Goal: Task Accomplishment & Management: Manage account settings

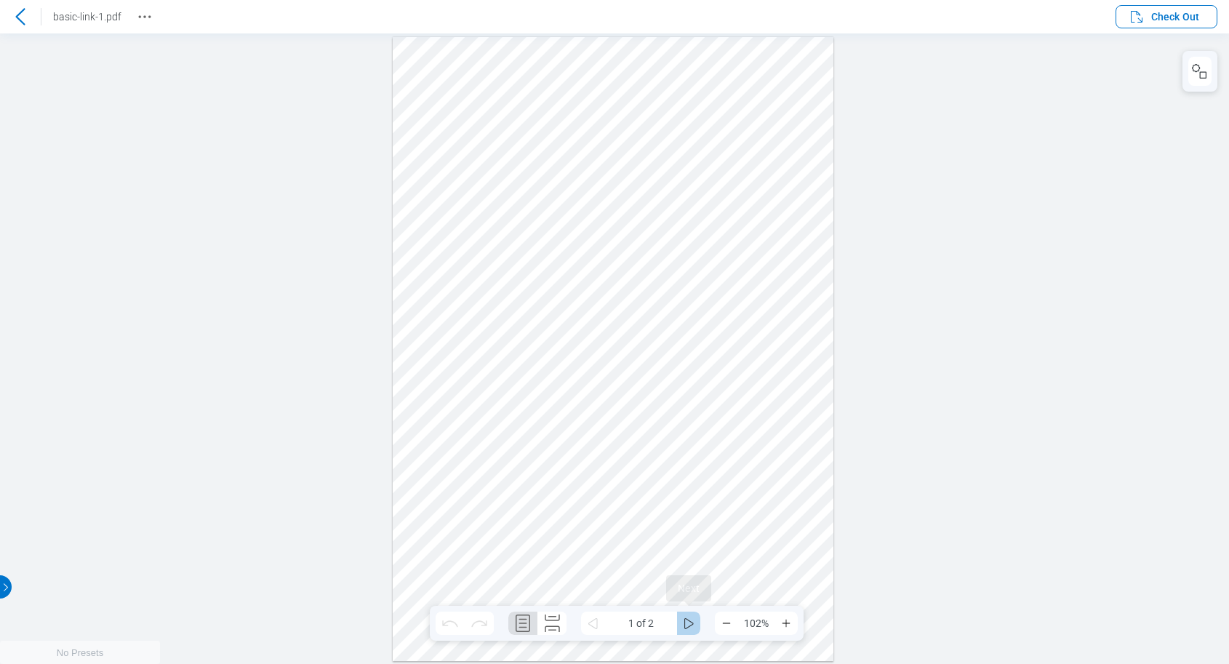
click at [692, 625] on icon "some" at bounding box center [688, 623] width 9 height 11
click at [25, 15] on icon at bounding box center [20, 16] width 17 height 17
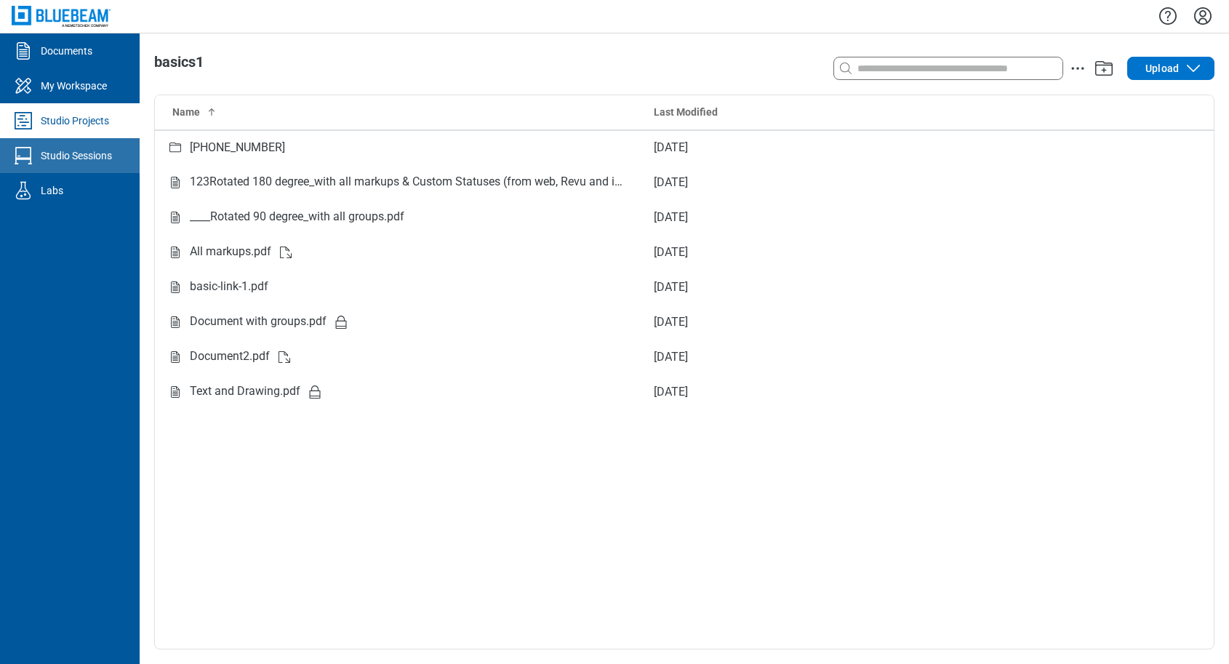
click at [89, 150] on div "Studio Sessions" at bounding box center [76, 155] width 71 height 15
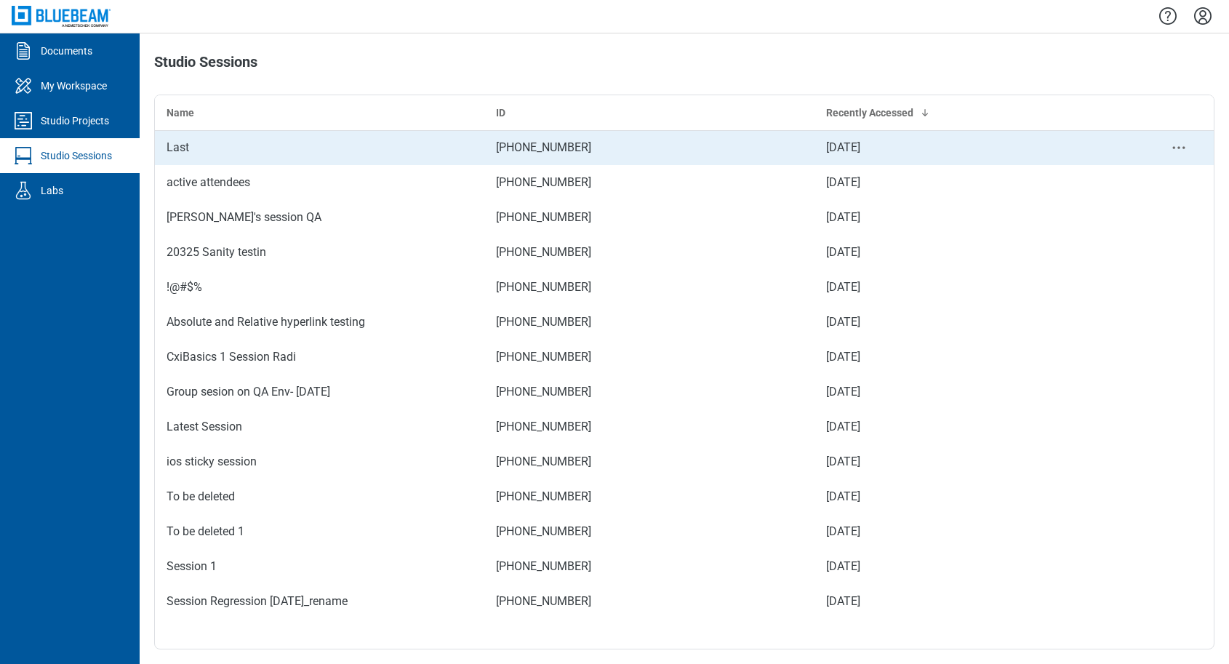
click at [201, 149] on div "Last" at bounding box center [320, 147] width 306 height 17
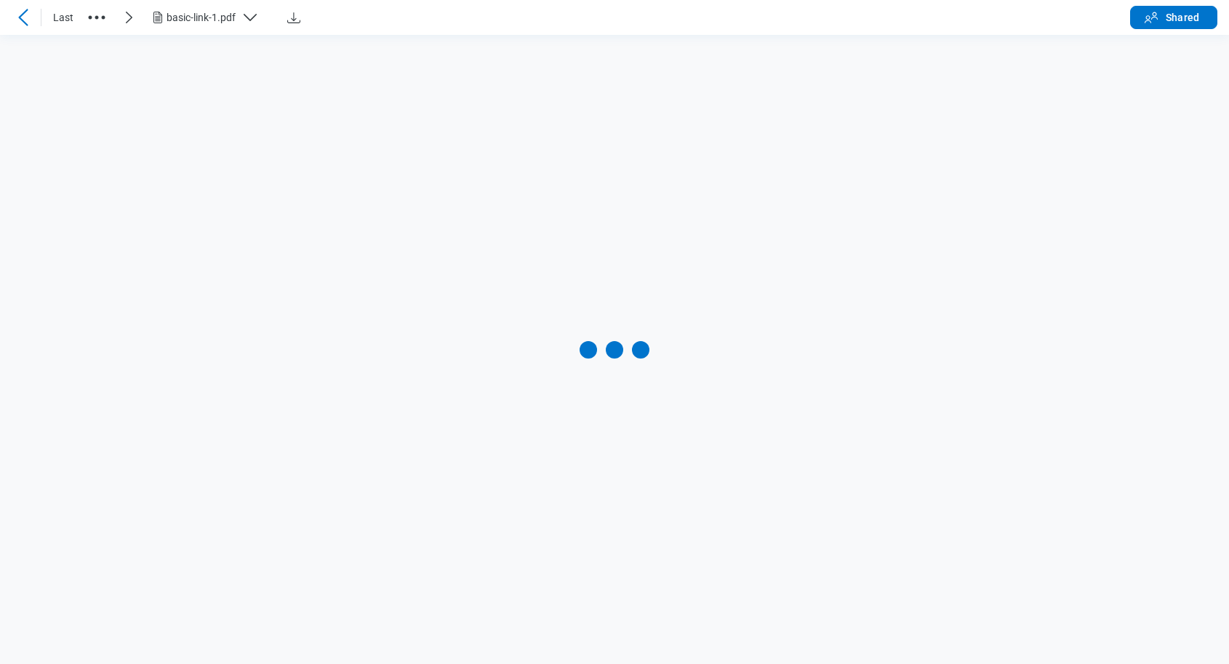
click at [237, 15] on div "basic-link-1.pdf" at bounding box center [209, 17] width 121 height 17
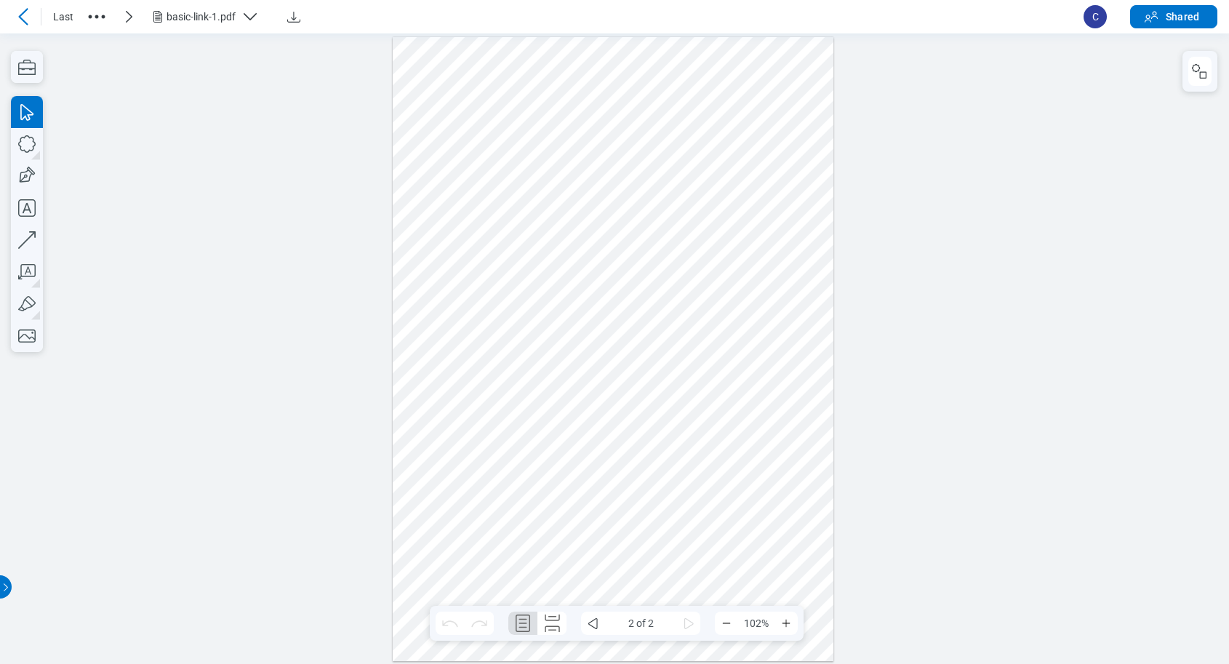
click at [240, 21] on div "basic-link-1.pdf" at bounding box center [209, 16] width 121 height 17
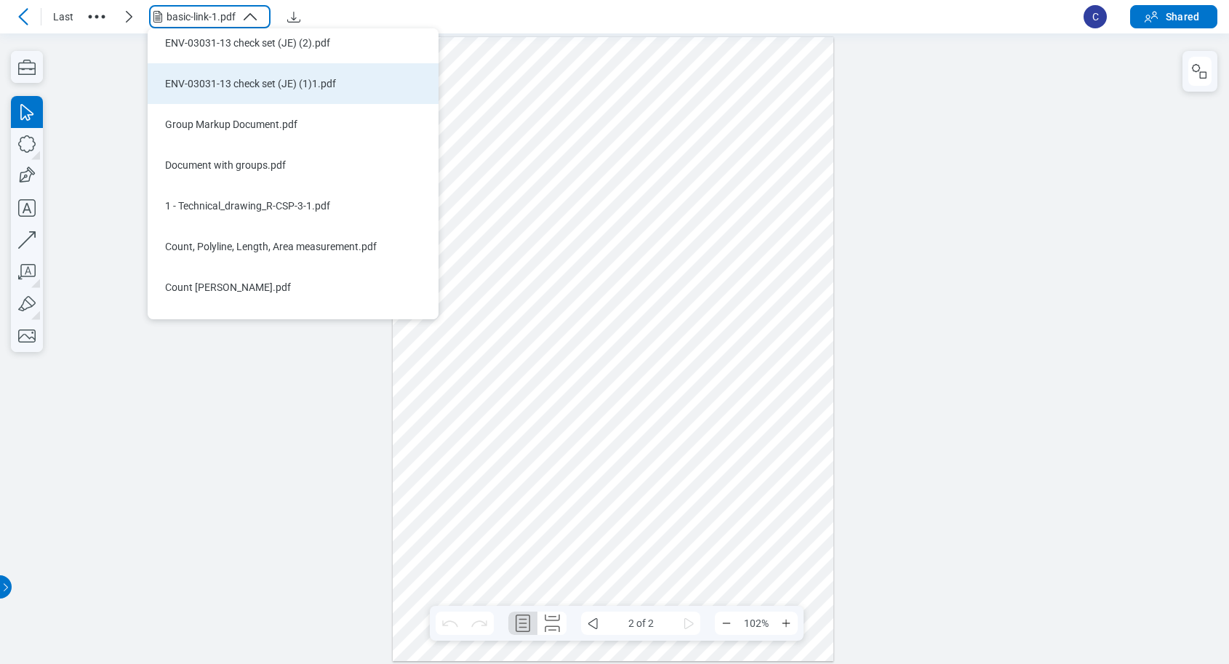
scroll to position [320, 0]
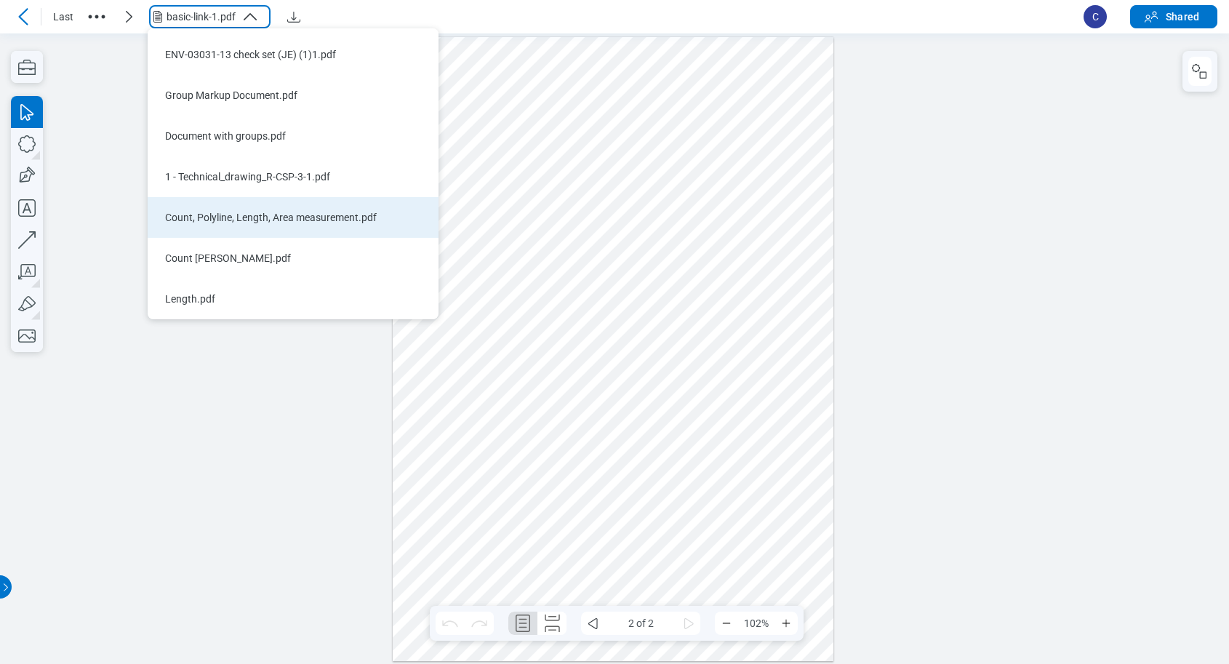
click at [236, 209] on li "Count, Polyline, Length, Area measurement.pdf" at bounding box center [293, 217] width 291 height 41
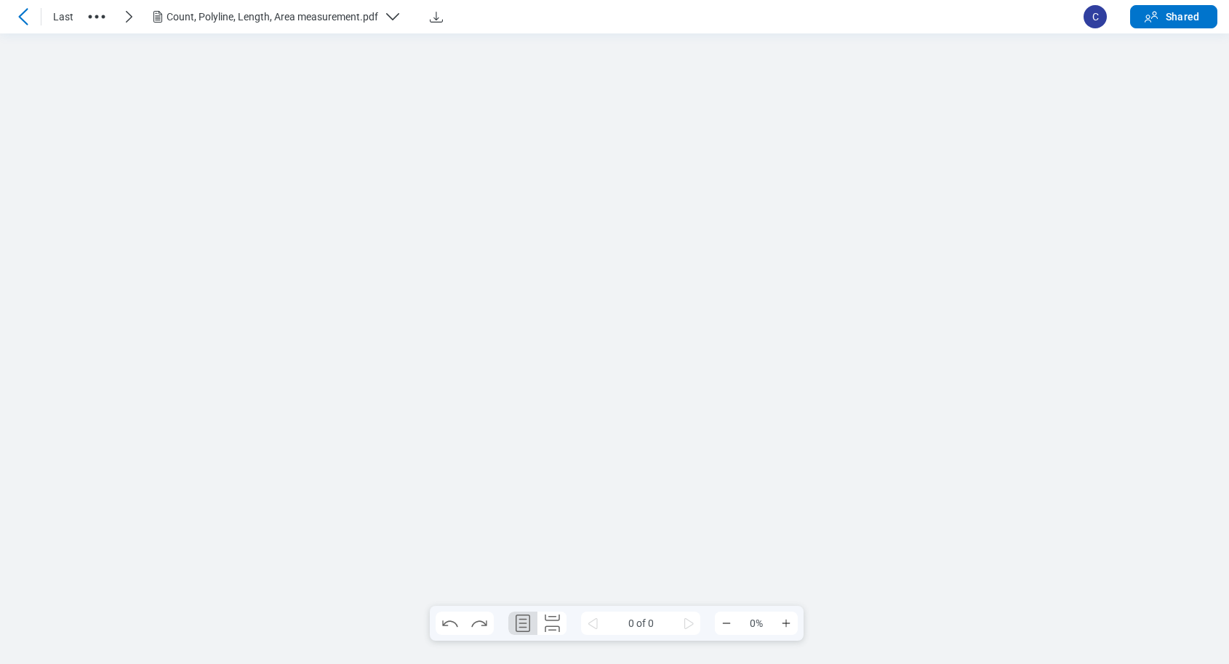
scroll to position [0, 0]
click at [688, 617] on icon "some" at bounding box center [688, 622] width 17 height 17
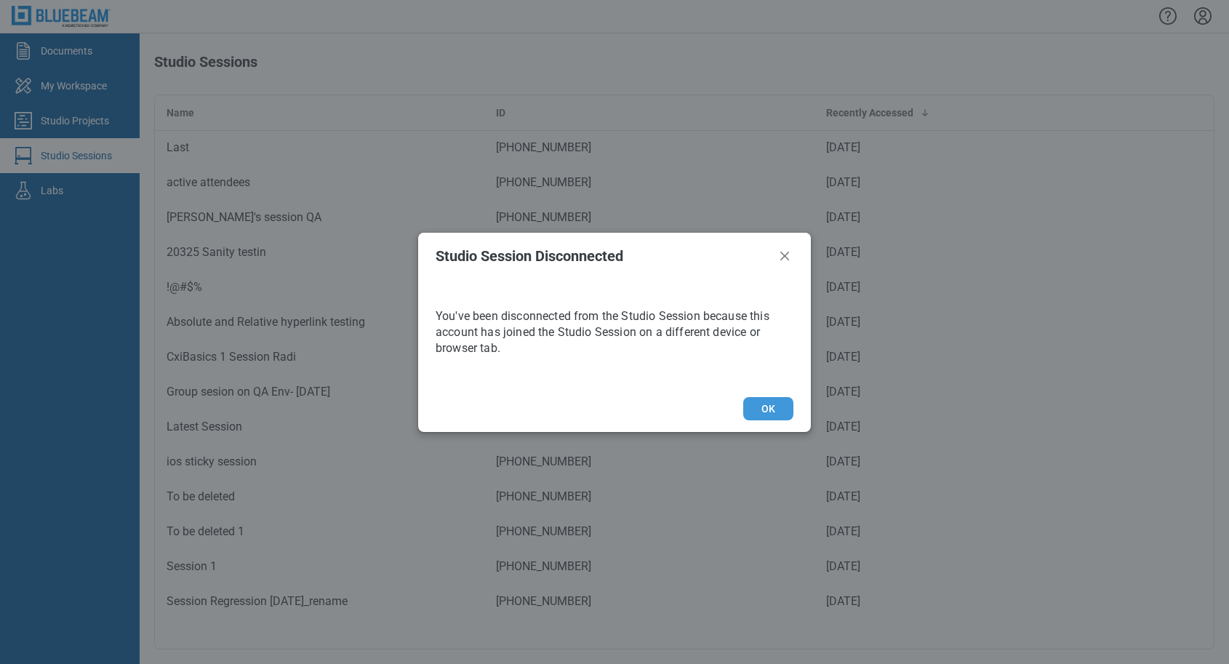
click at [778, 401] on button "OK" at bounding box center [768, 408] width 50 height 23
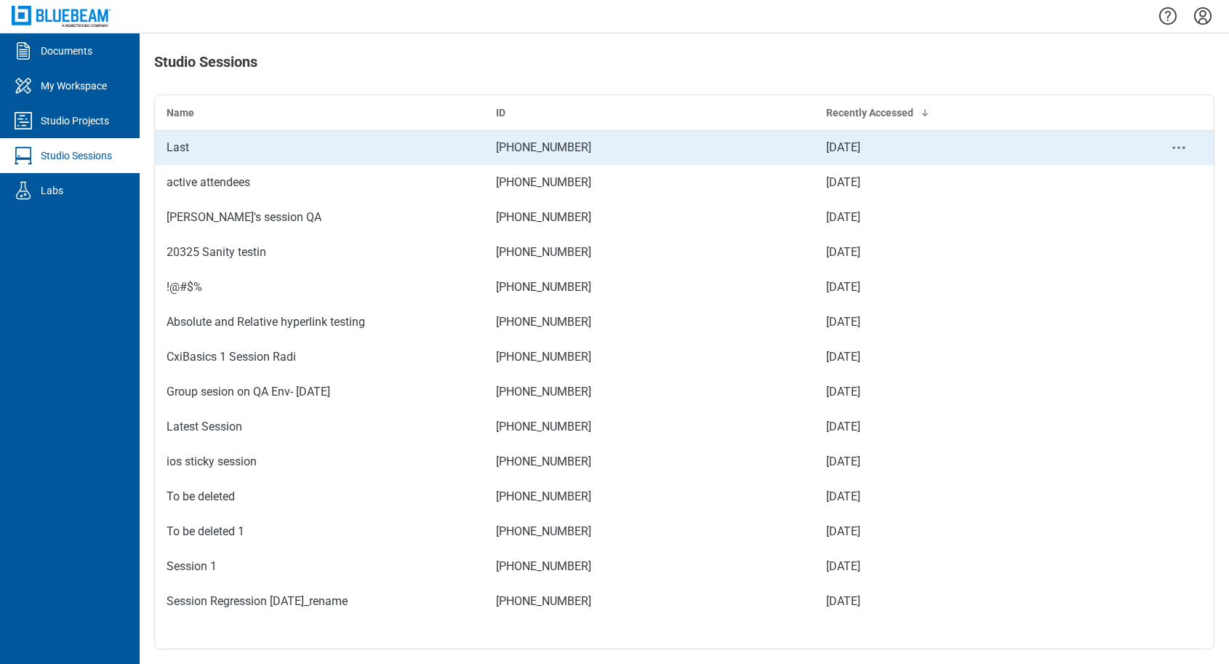
click at [263, 136] on td "Last" at bounding box center [319, 147] width 329 height 35
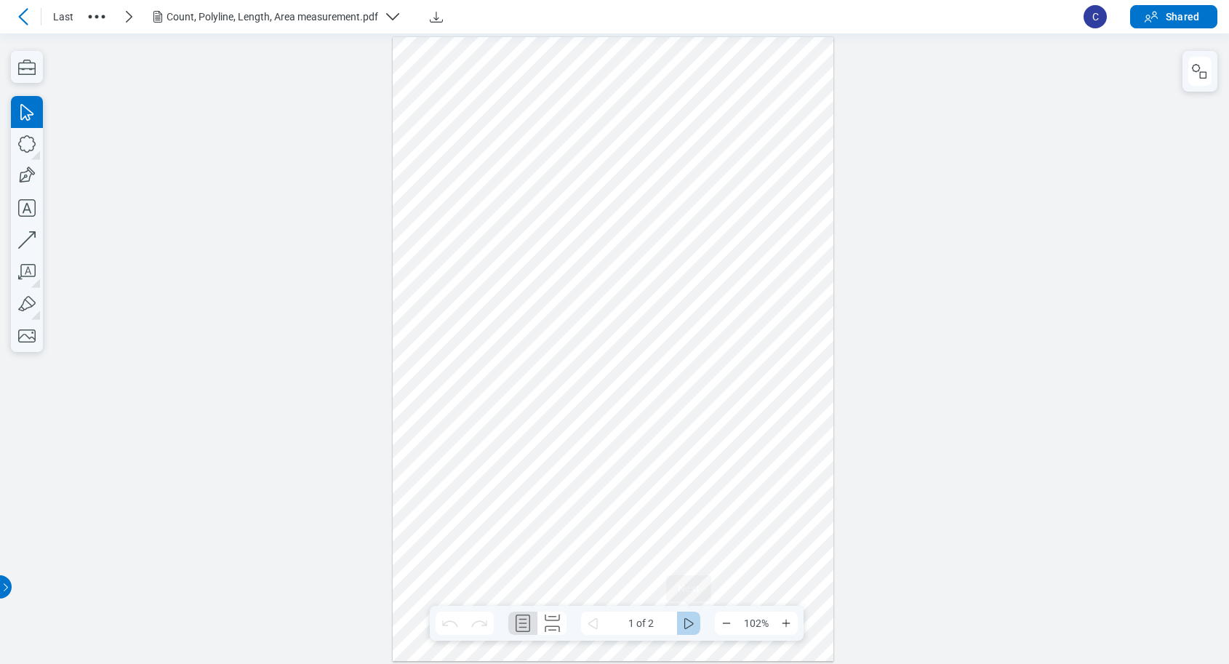
click at [691, 624] on icon "some" at bounding box center [688, 622] width 17 height 17
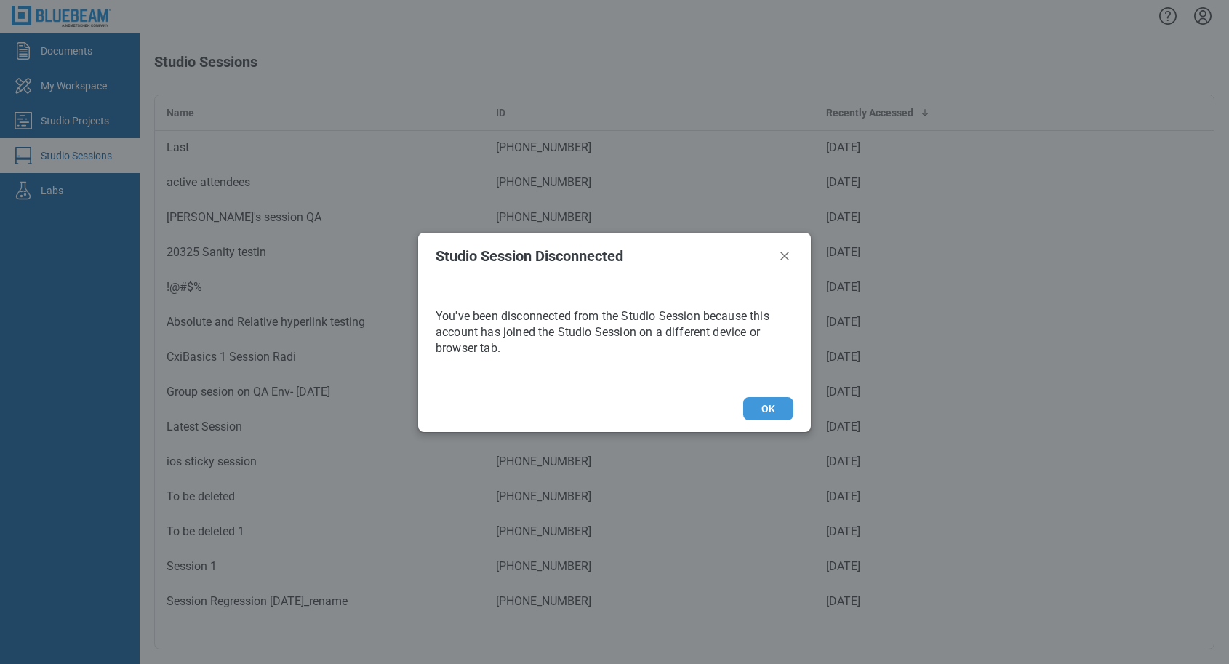
click at [780, 409] on button "OK" at bounding box center [768, 408] width 50 height 23
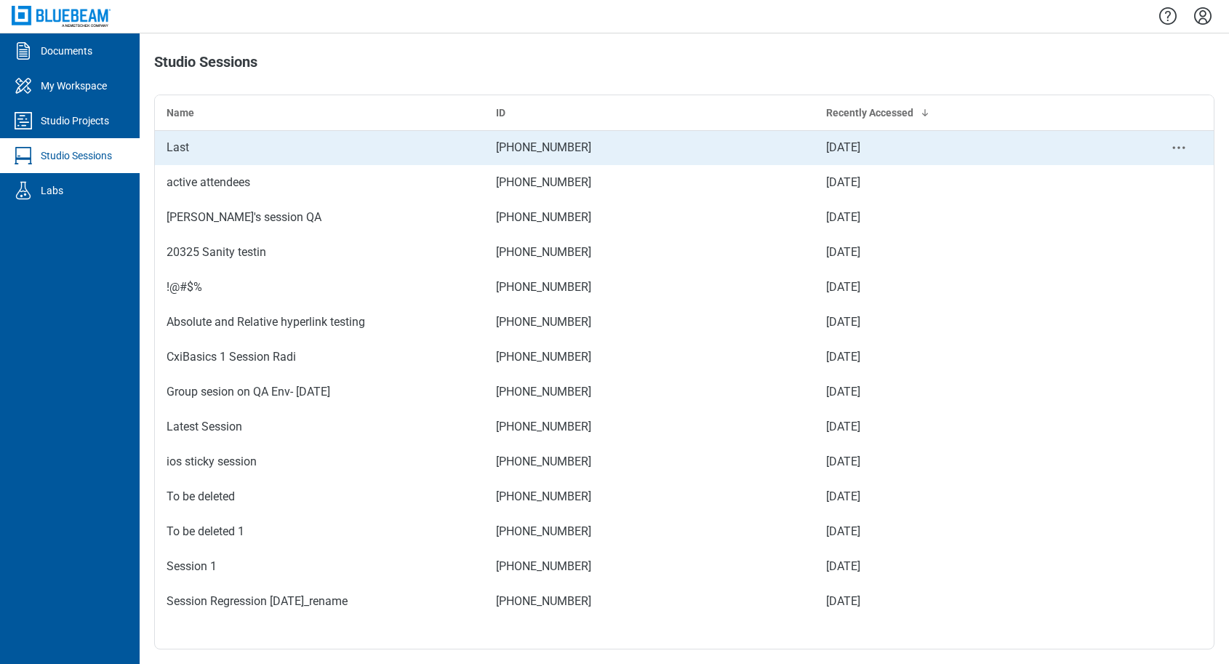
click at [196, 157] on td "Last" at bounding box center [319, 147] width 329 height 35
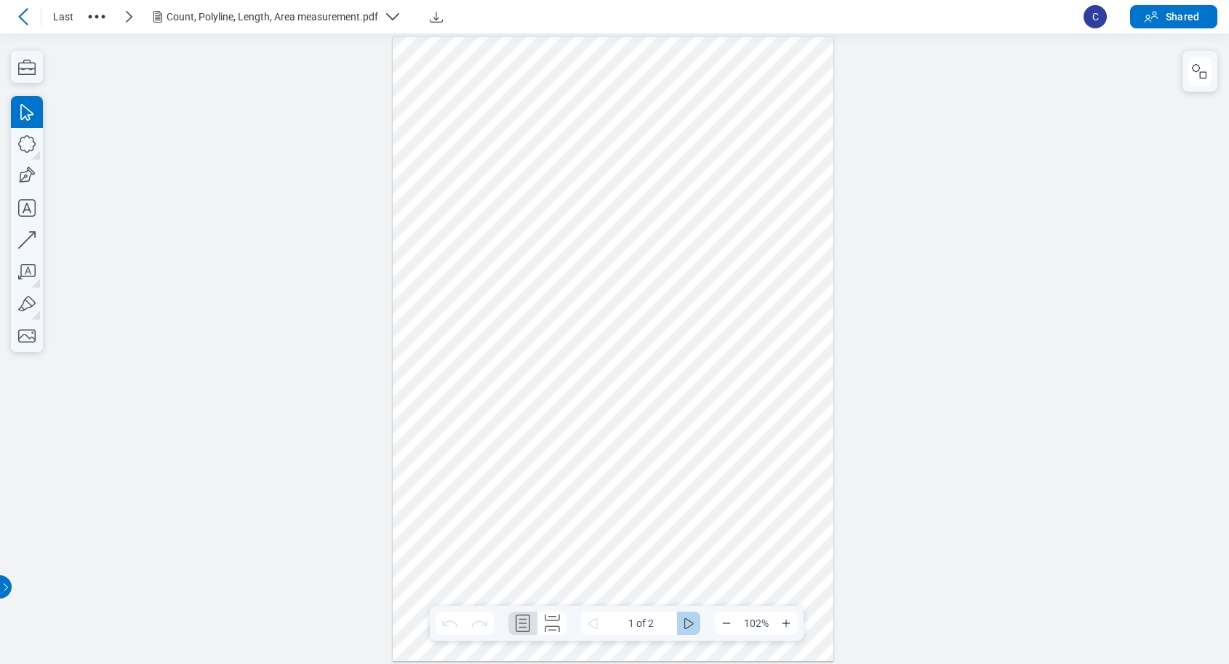
click at [693, 623] on icon "some" at bounding box center [688, 623] width 9 height 11
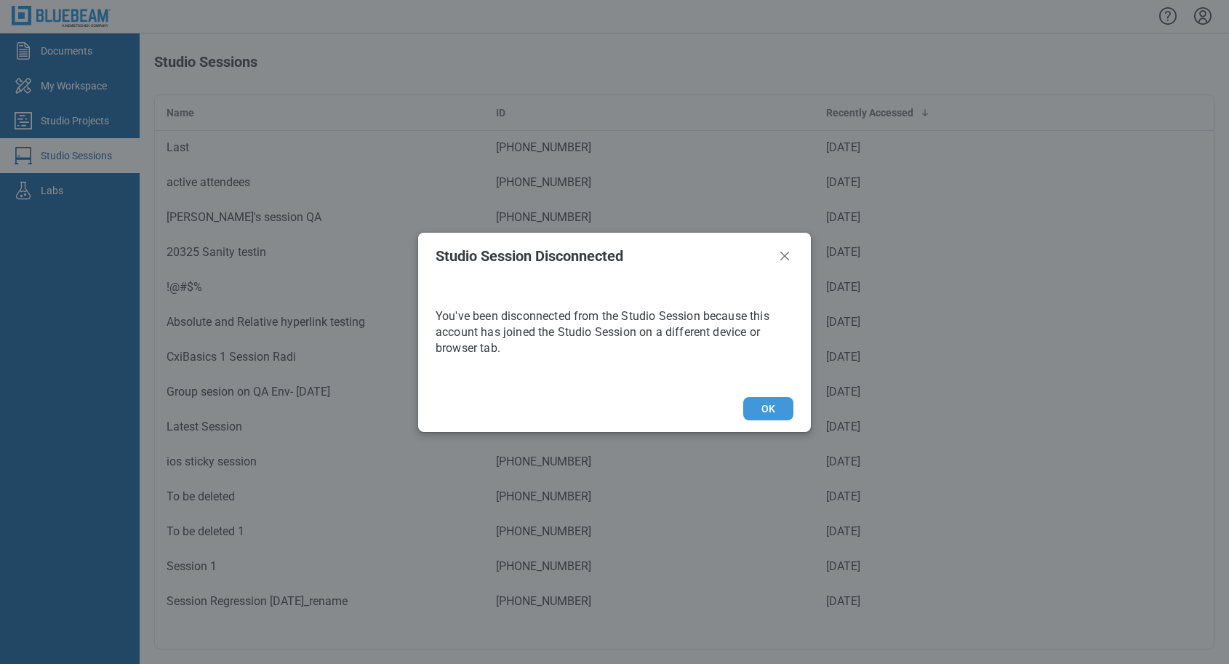
click at [774, 403] on button "OK" at bounding box center [768, 408] width 50 height 23
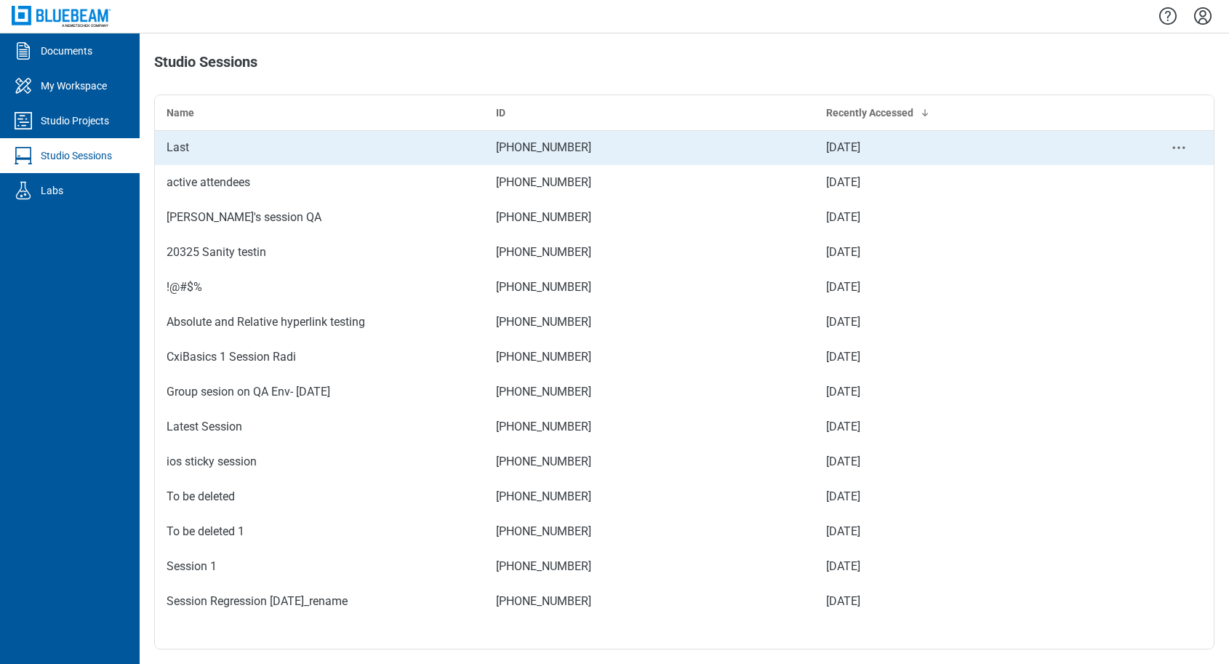
click at [221, 143] on div "Last" at bounding box center [320, 147] width 306 height 17
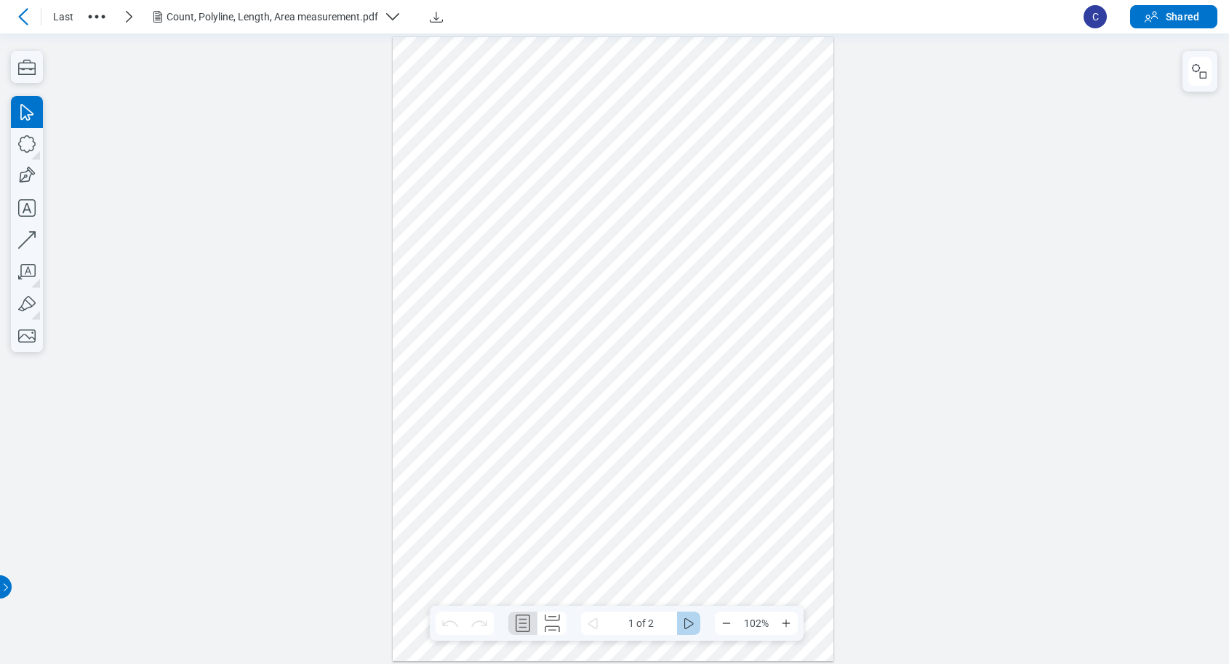
click at [693, 619] on icon "some" at bounding box center [688, 622] width 17 height 17
click at [766, 300] on div at bounding box center [613, 348] width 441 height 625
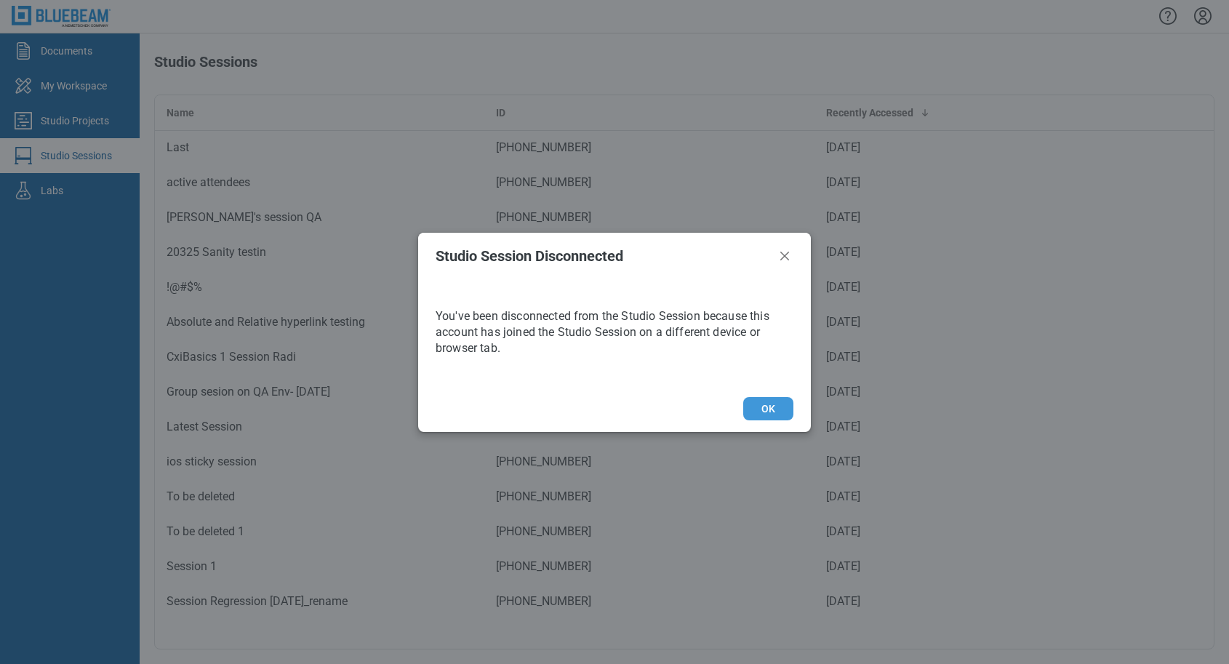
click at [761, 400] on button "OK" at bounding box center [768, 408] width 50 height 23
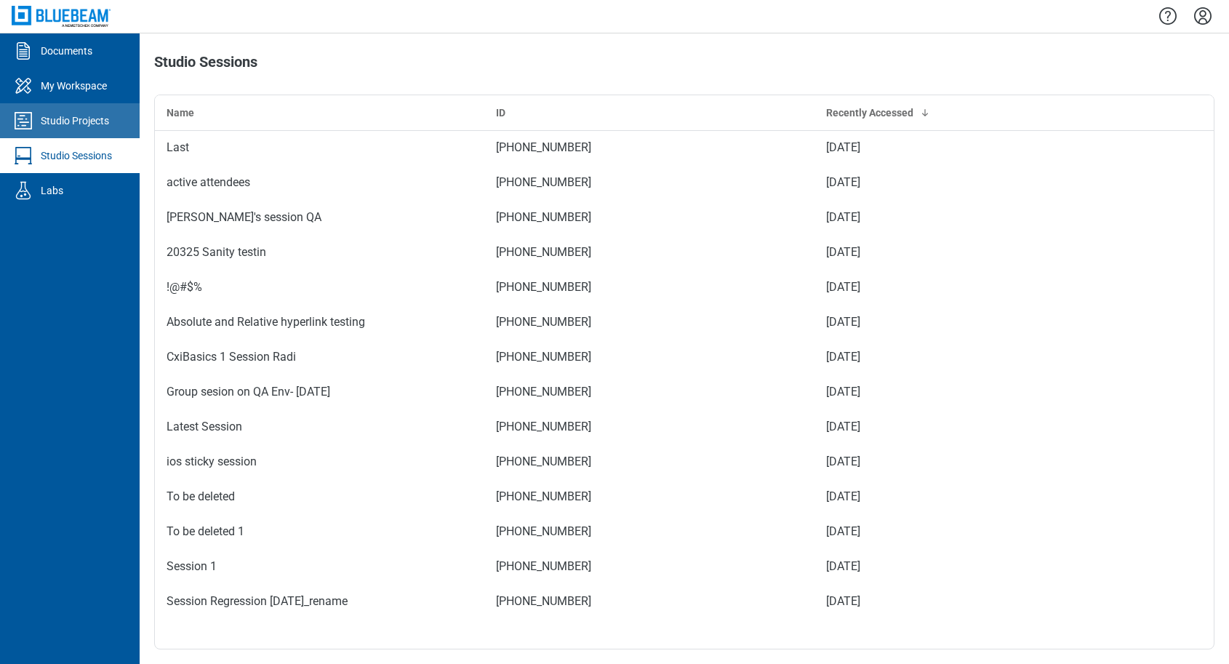
click at [58, 123] on div "Studio Projects" at bounding box center [75, 120] width 68 height 15
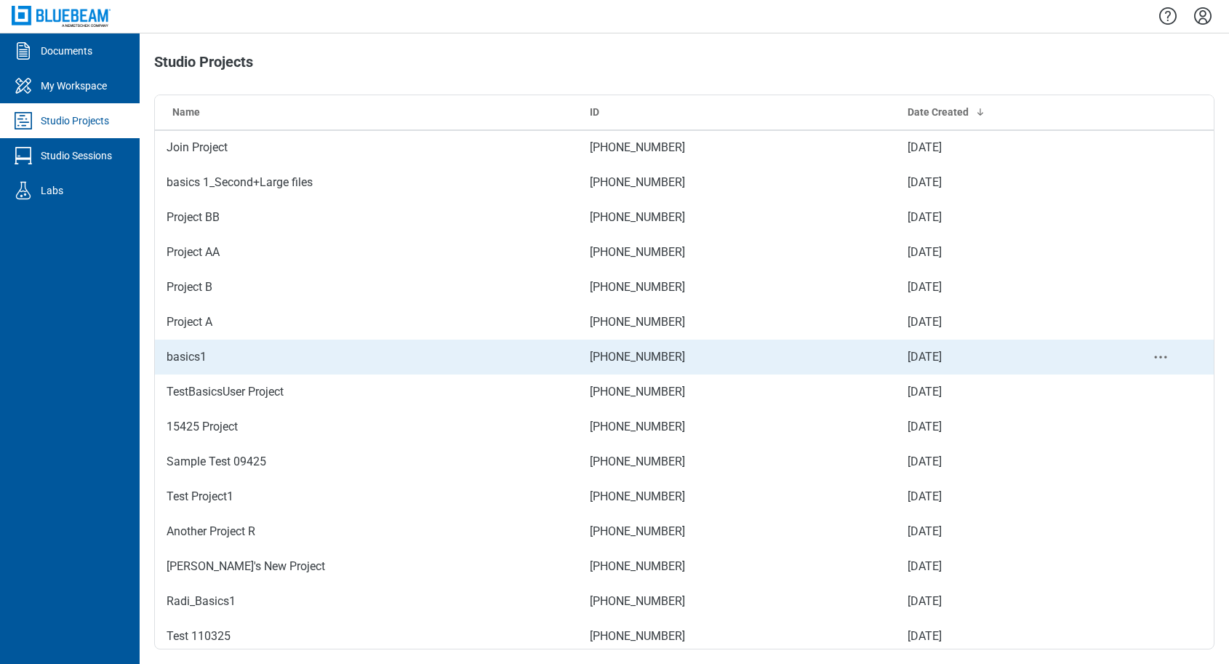
click at [265, 350] on td "basics1" at bounding box center [366, 357] width 423 height 35
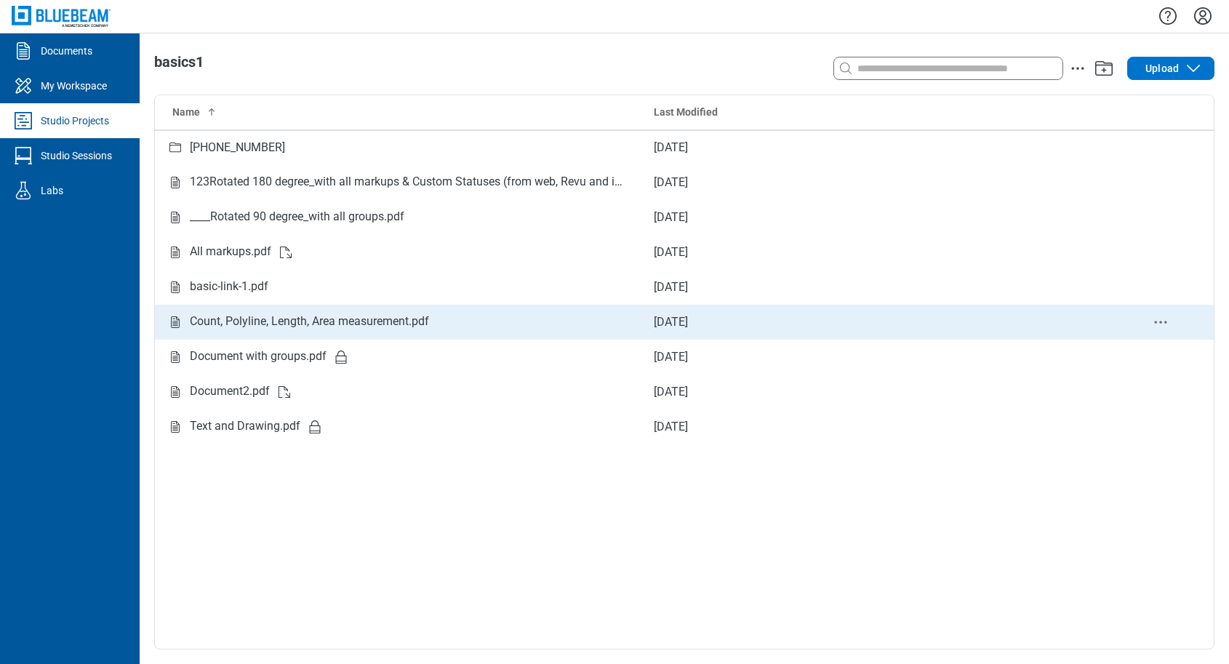
click at [310, 328] on div "Count, Polyline, Length, Area measurement.pdf" at bounding box center [309, 322] width 239 height 18
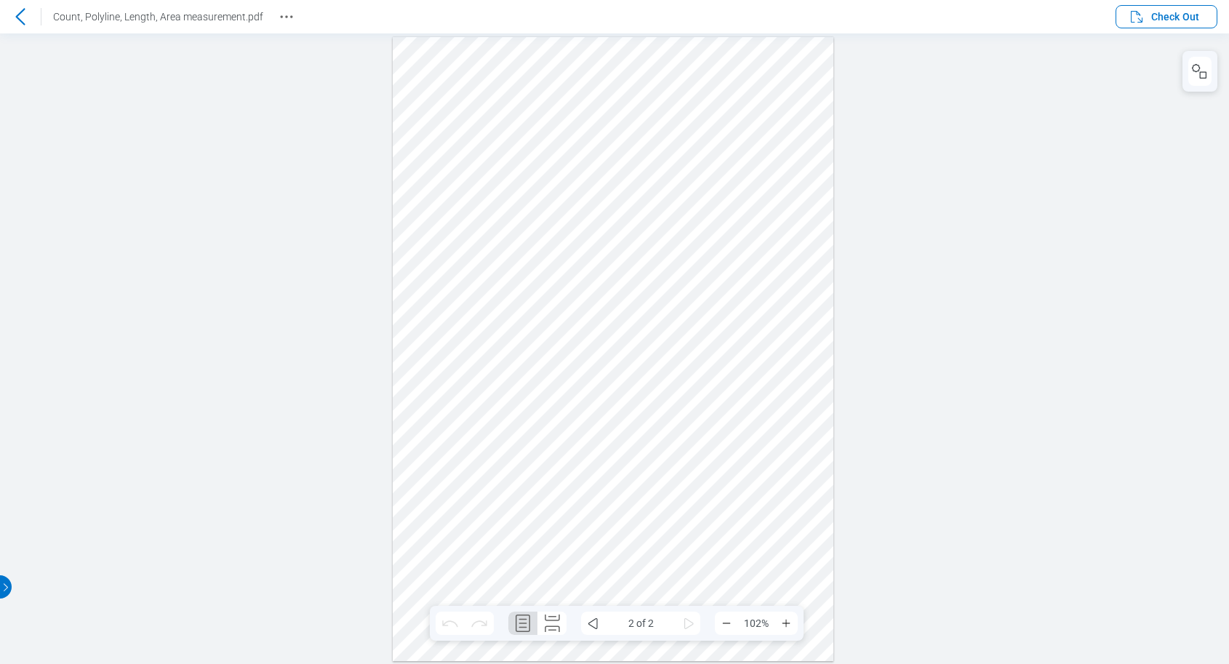
click at [25, 23] on icon at bounding box center [20, 16] width 17 height 17
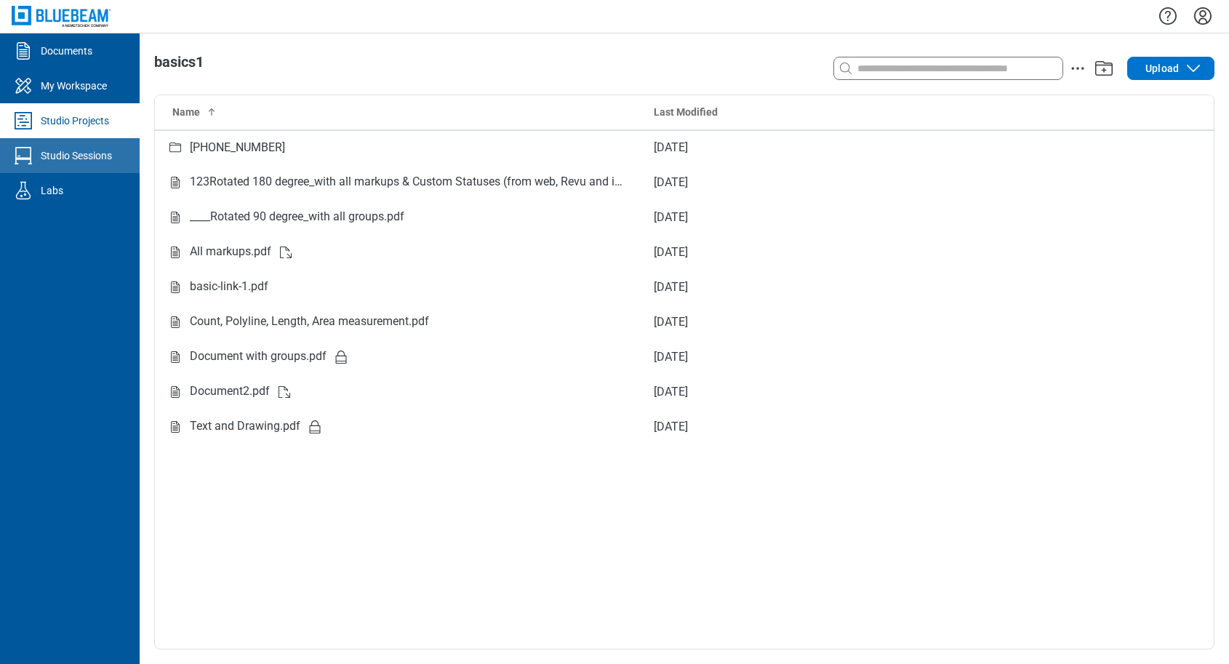
click at [92, 164] on link "Studio Sessions" at bounding box center [70, 155] width 140 height 35
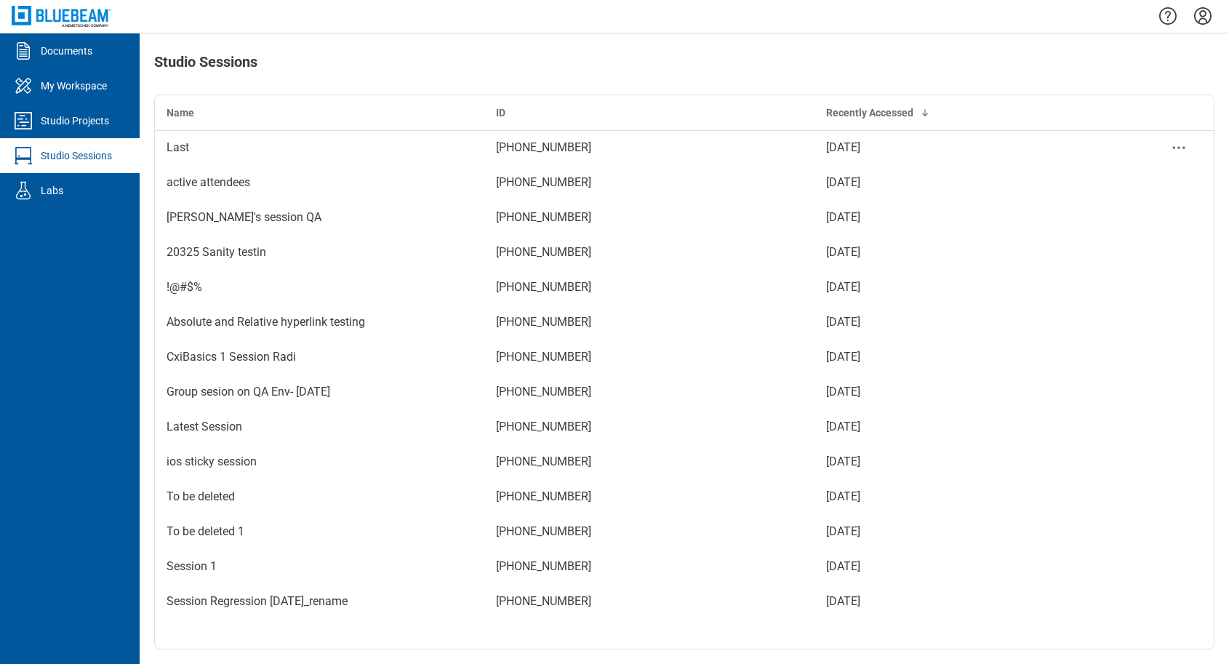
click at [190, 135] on td "Last" at bounding box center [319, 147] width 329 height 35
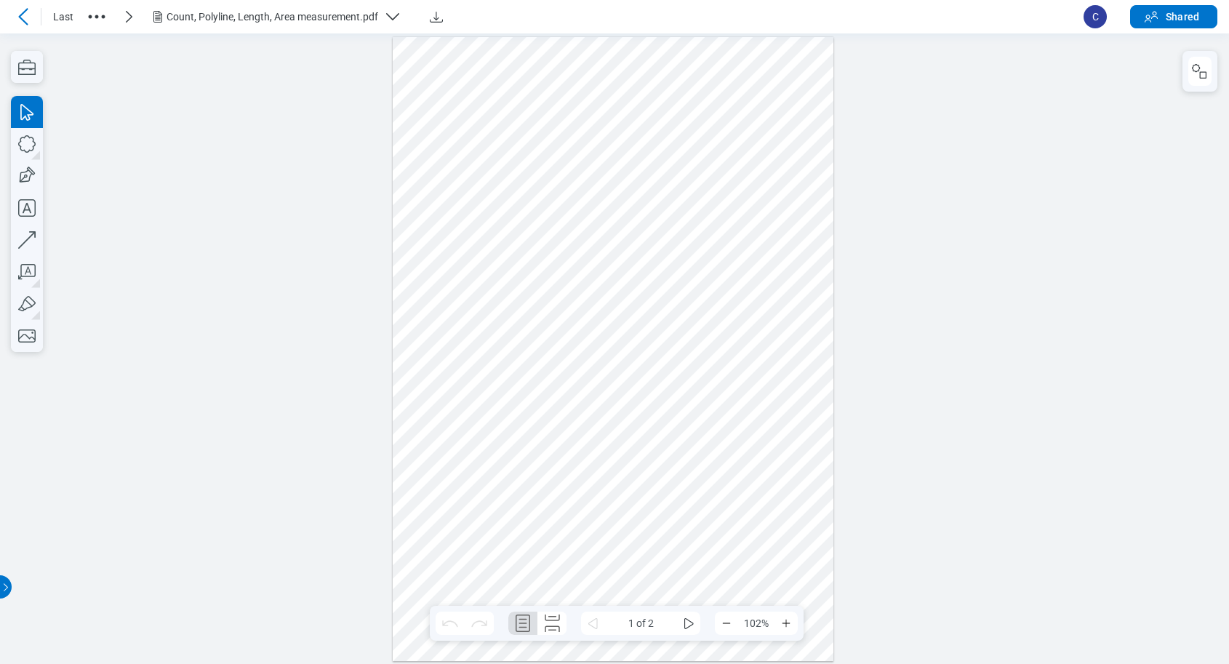
click at [21, 17] on icon at bounding box center [23, 16] width 17 height 17
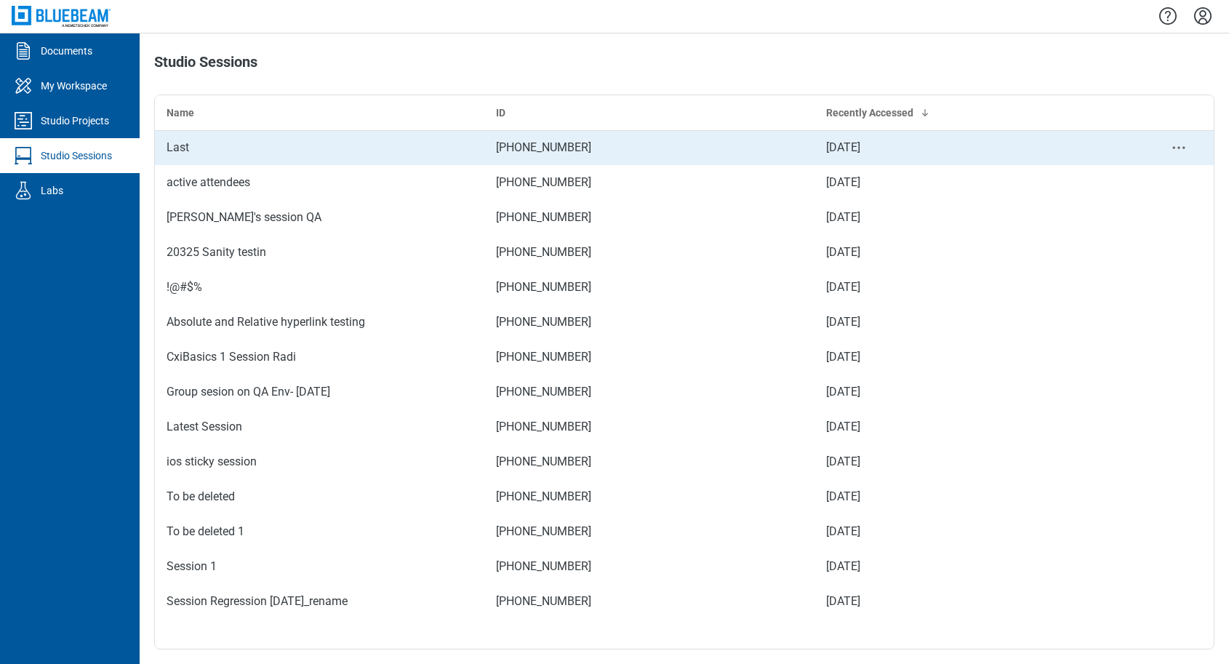
click at [224, 149] on div "Last" at bounding box center [320, 147] width 306 height 17
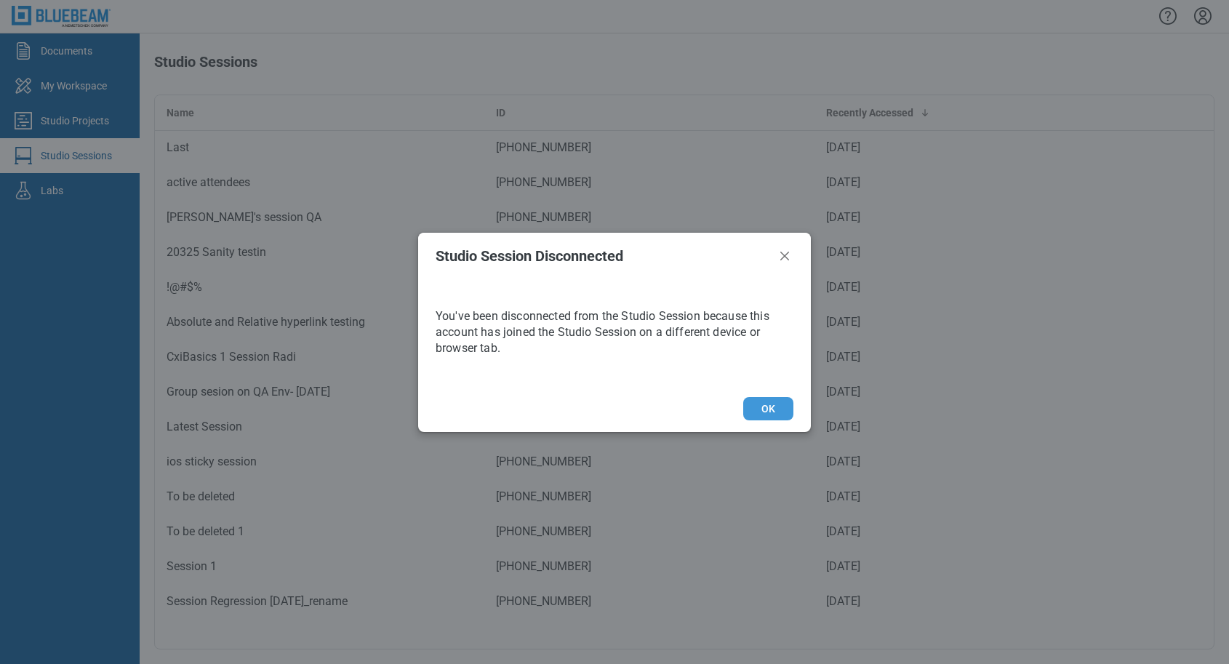
click at [766, 412] on button "OK" at bounding box center [768, 408] width 50 height 23
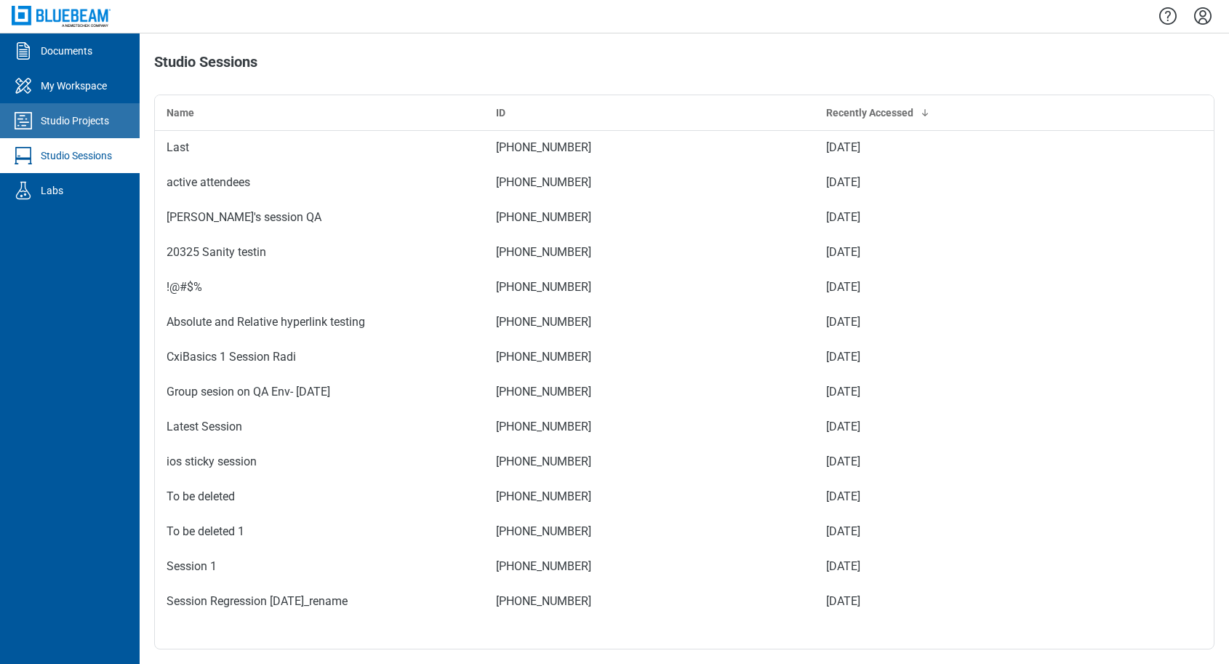
click at [89, 125] on div "Studio Projects" at bounding box center [75, 120] width 68 height 15
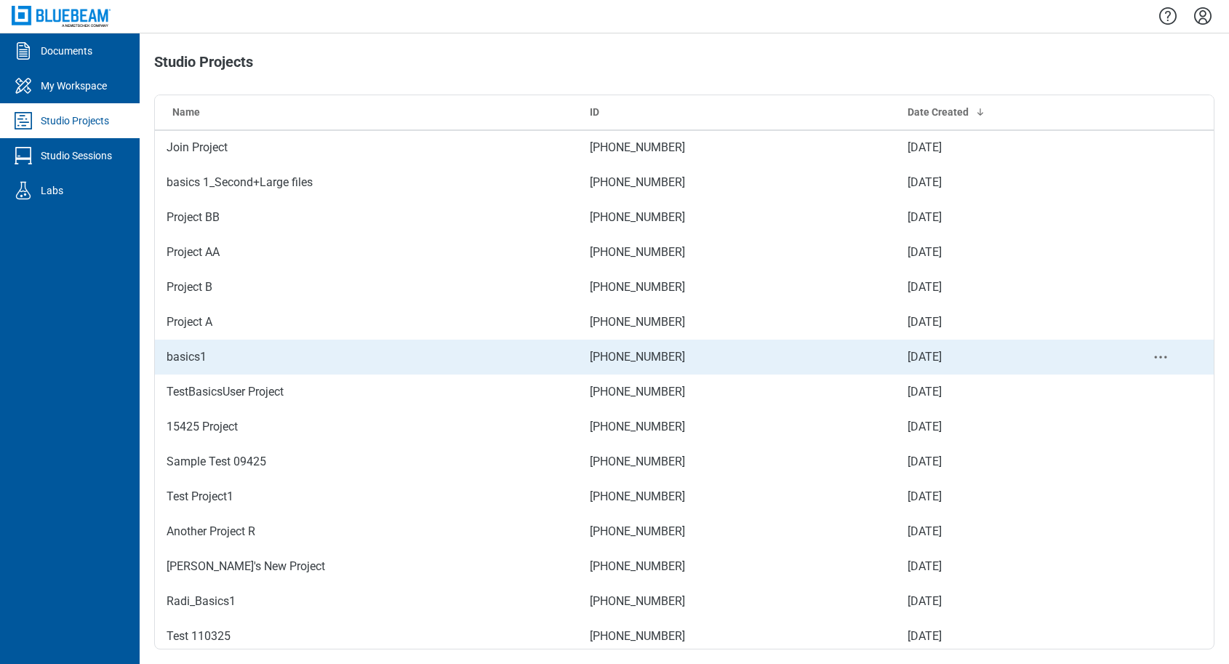
click at [230, 358] on td "basics1" at bounding box center [366, 357] width 423 height 35
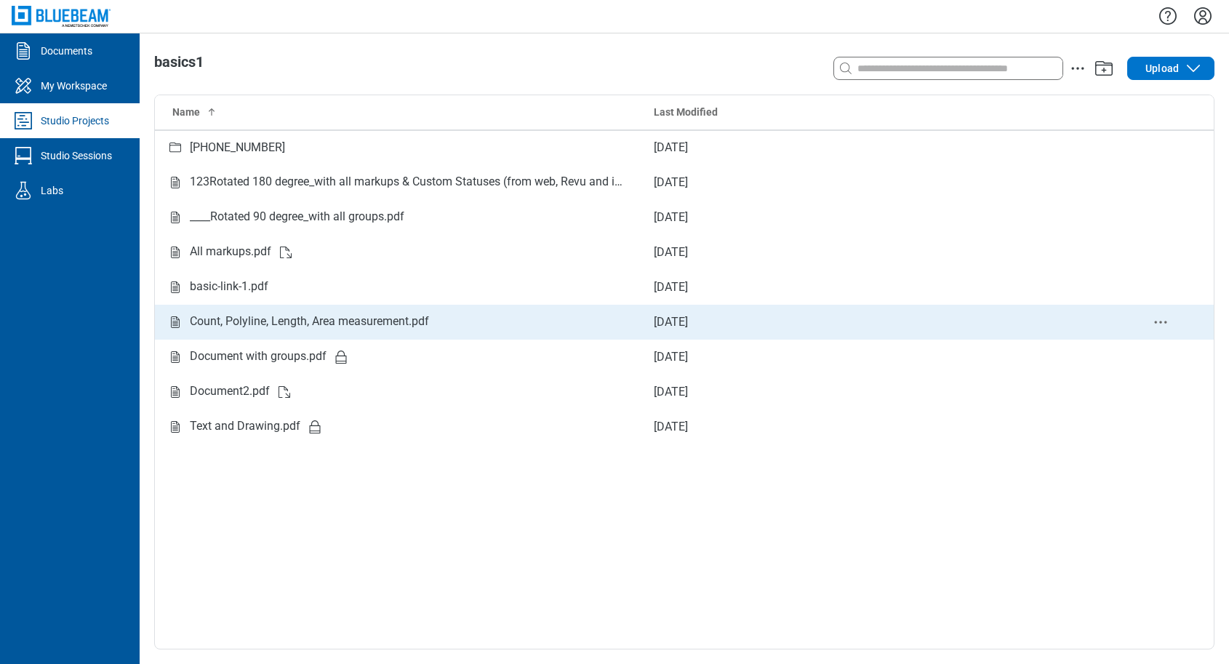
click at [249, 318] on div "Count, Polyline, Length, Area measurement.pdf" at bounding box center [309, 322] width 239 height 18
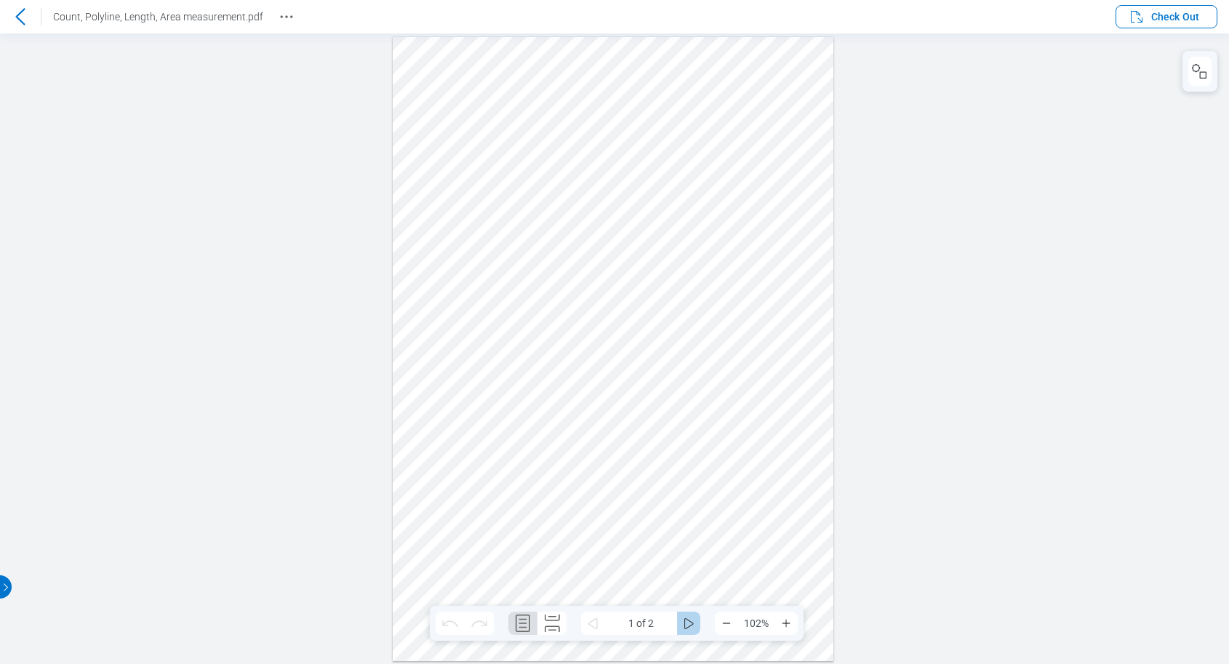
click at [693, 629] on icon "some" at bounding box center [688, 622] width 17 height 17
click at [697, 147] on div at bounding box center [613, 348] width 441 height 625
click at [705, 156] on div at bounding box center [613, 348] width 441 height 625
click at [1193, 20] on span "Check Out" at bounding box center [1175, 16] width 48 height 15
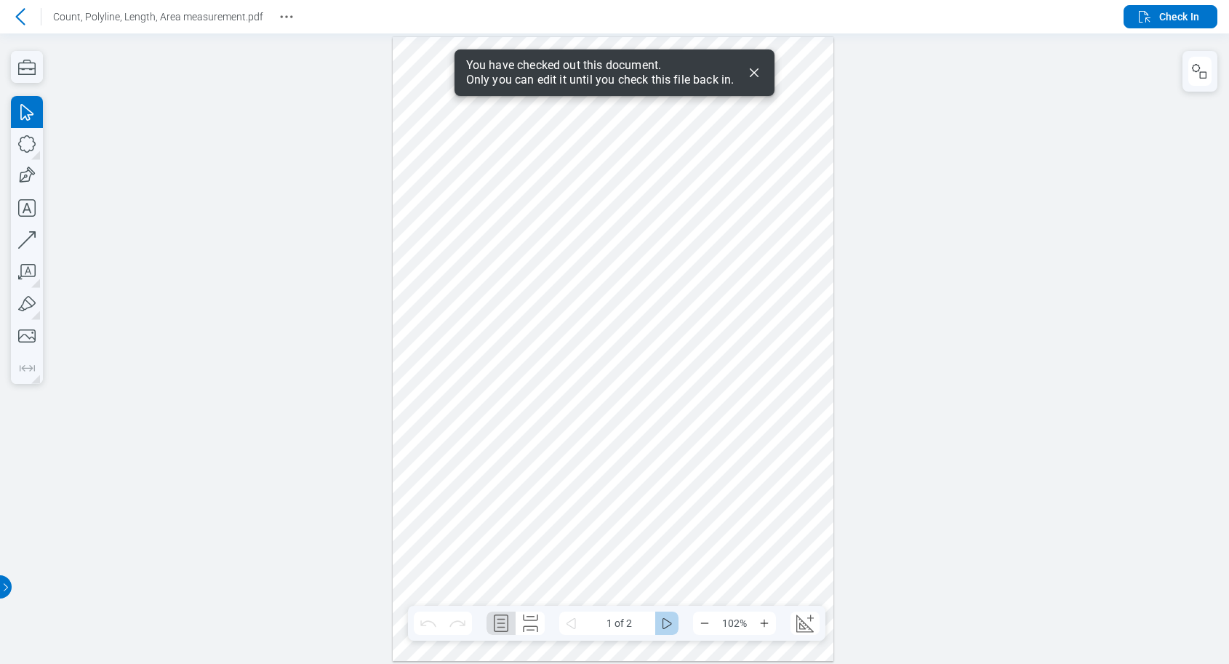
click at [667, 630] on icon "some" at bounding box center [666, 622] width 17 height 17
click at [704, 161] on div at bounding box center [613, 348] width 441 height 625
click at [758, 81] on icon "Dismiss" at bounding box center [753, 72] width 17 height 17
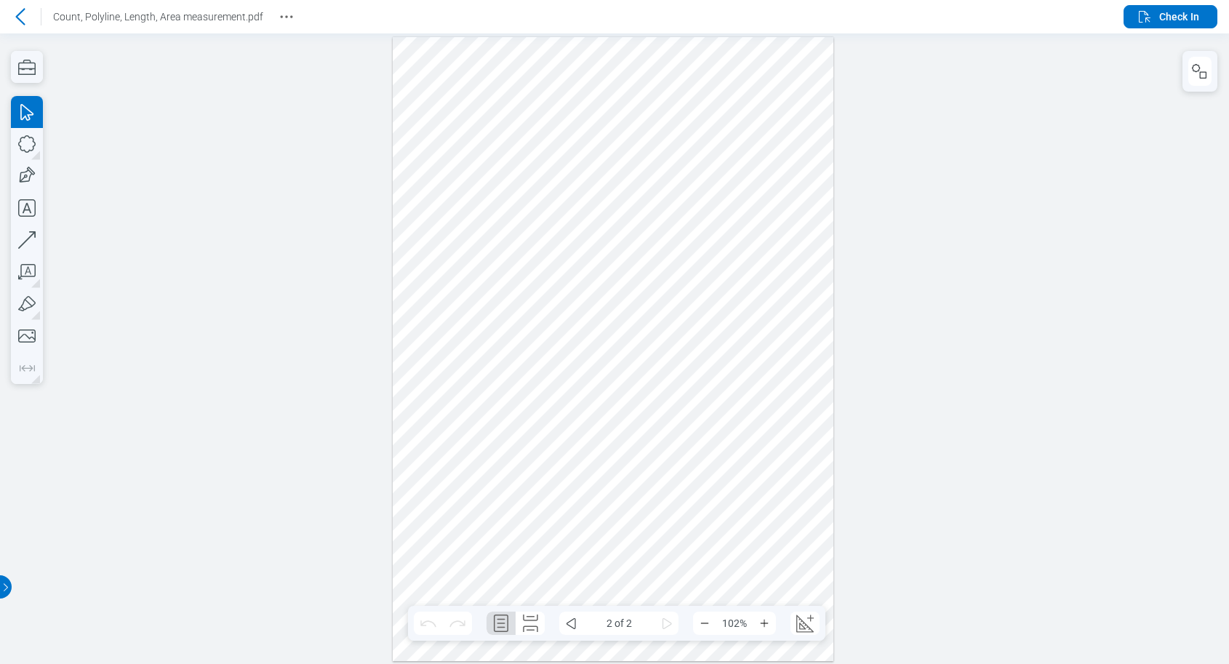
click at [715, 136] on div at bounding box center [613, 348] width 441 height 625
click at [708, 145] on div at bounding box center [613, 348] width 441 height 625
click at [704, 151] on div at bounding box center [613, 348] width 441 height 625
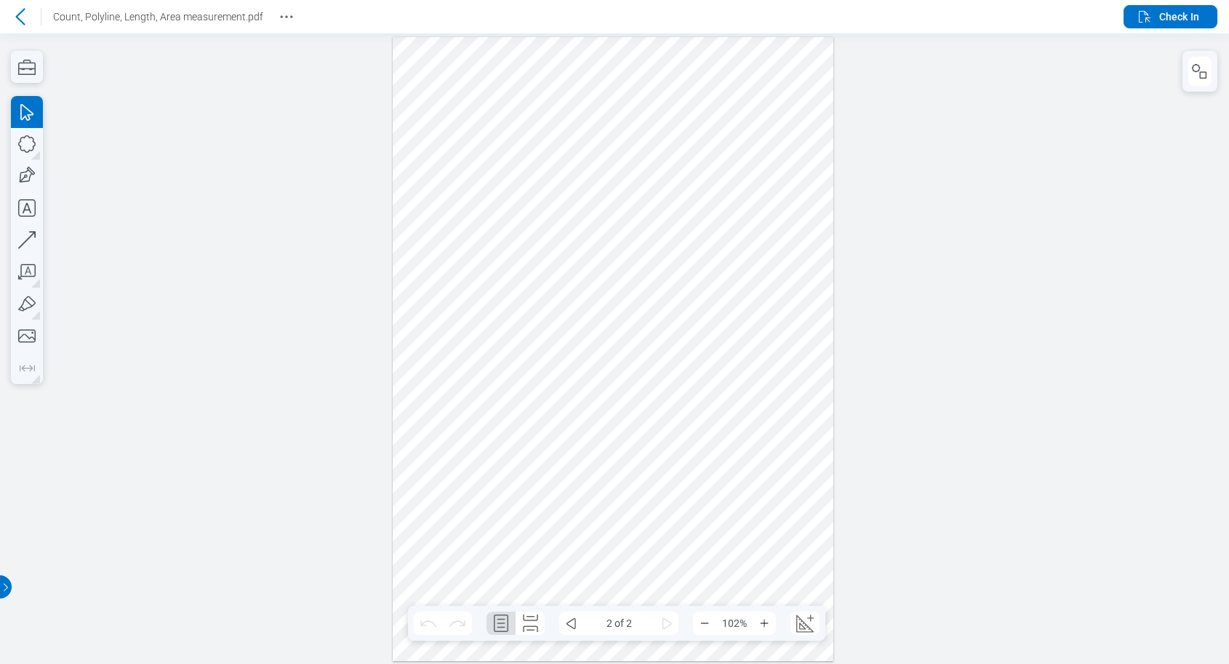
click at [468, 204] on div at bounding box center [613, 348] width 441 height 625
click at [472, 211] on div at bounding box center [613, 348] width 441 height 625
click at [603, 283] on div at bounding box center [613, 348] width 441 height 625
click at [589, 282] on div at bounding box center [613, 348] width 441 height 625
click at [617, 252] on div at bounding box center [613, 348] width 441 height 625
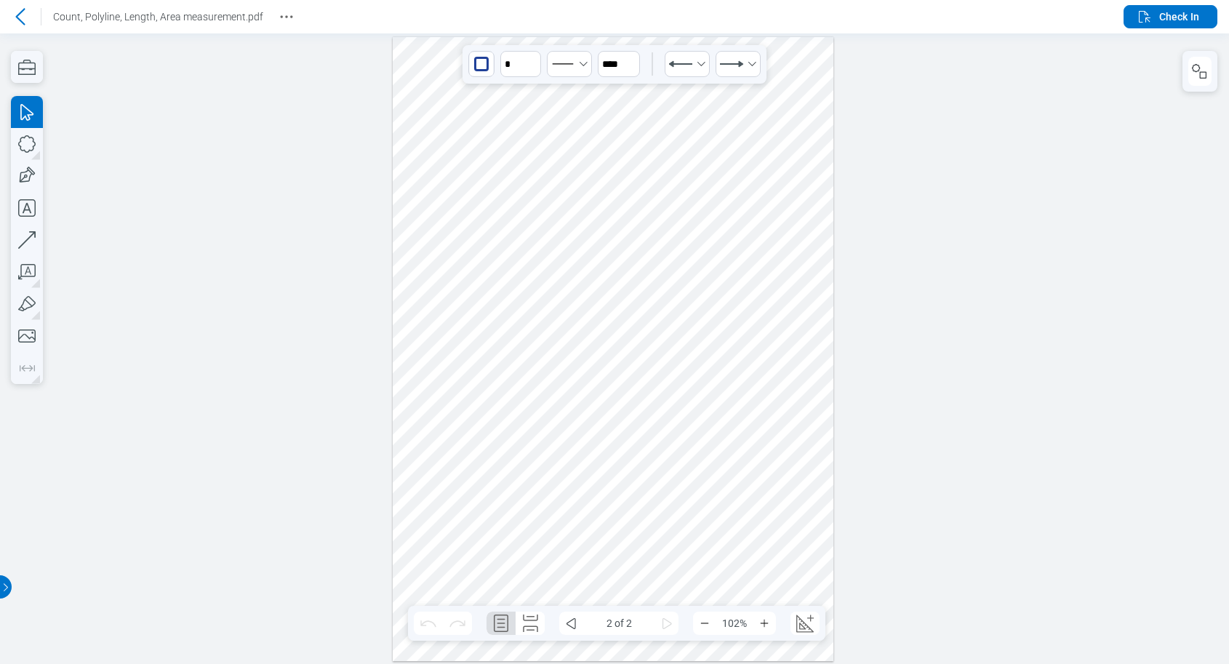
drag, startPoint x: 683, startPoint y: 171, endPoint x: 694, endPoint y: 167, distance: 11.7
click at [694, 167] on div at bounding box center [613, 348] width 441 height 625
drag, startPoint x: 693, startPoint y: 167, endPoint x: 754, endPoint y: 100, distance: 90.6
click at [754, 100] on div at bounding box center [613, 348] width 441 height 625
click at [796, 86] on div at bounding box center [613, 348] width 441 height 625
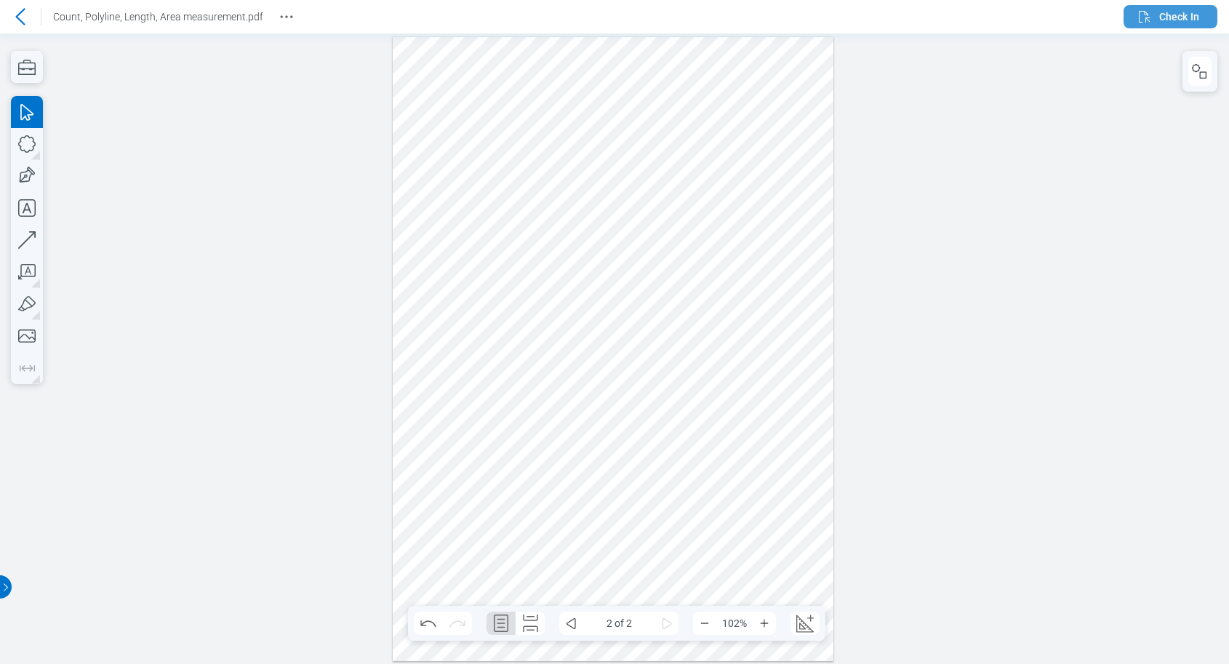
click at [1182, 17] on span "Check In" at bounding box center [1179, 16] width 40 height 15
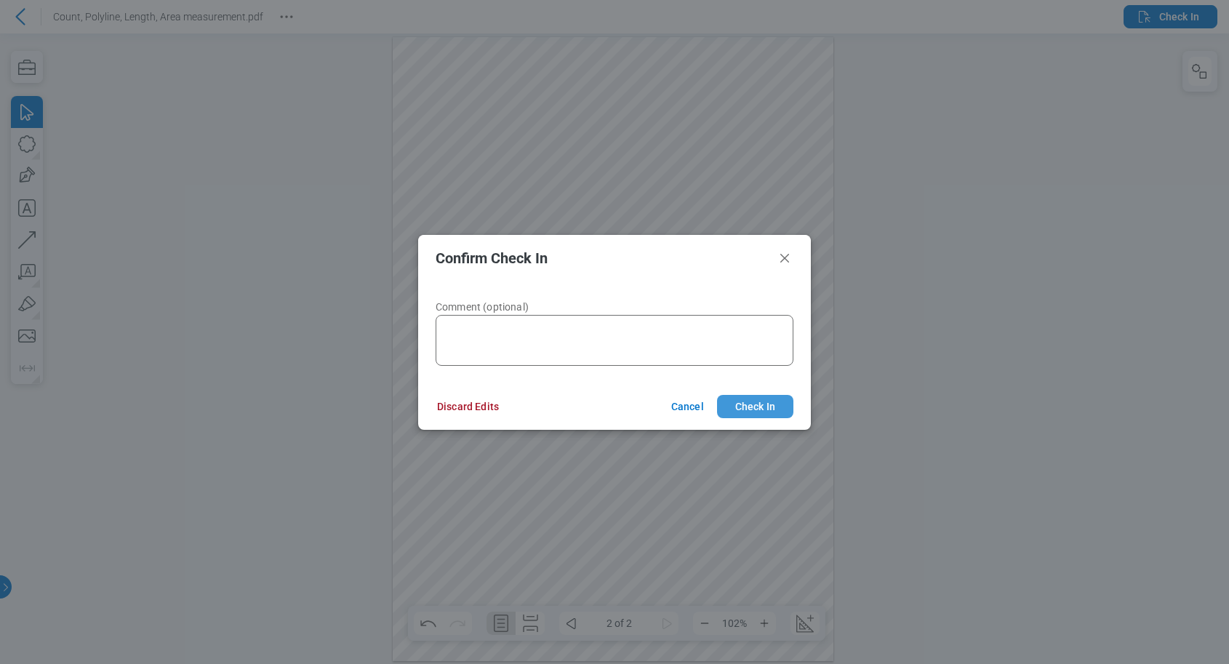
click at [761, 396] on button "Check In" at bounding box center [755, 406] width 76 height 23
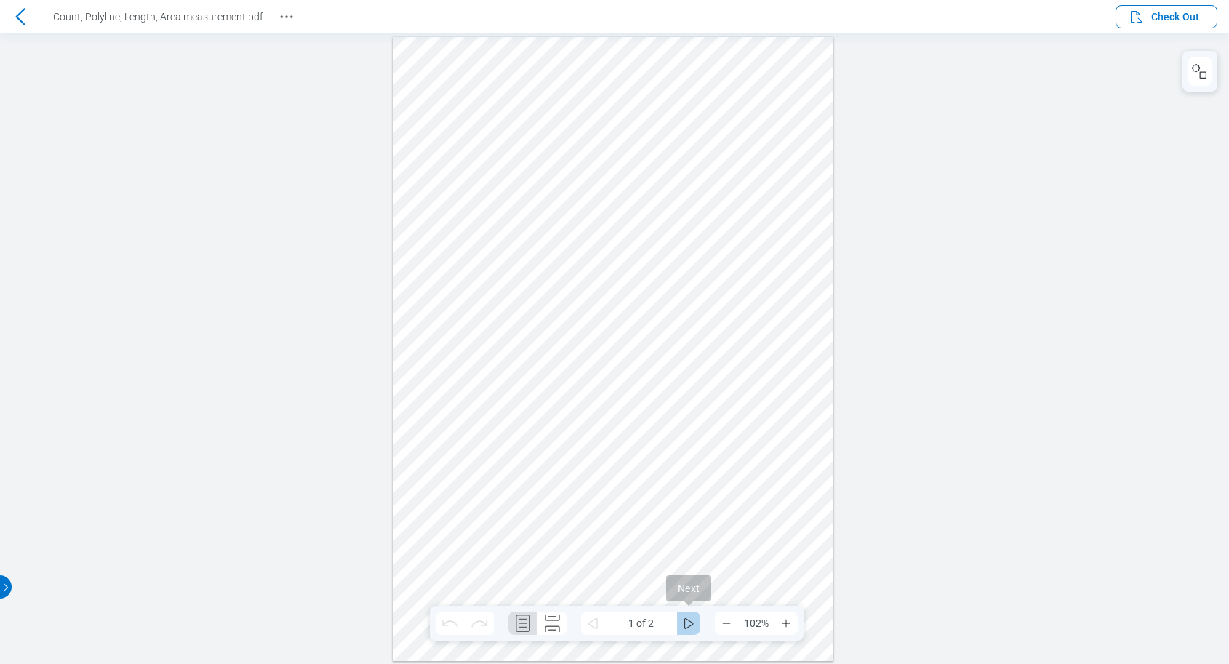
click at [689, 624] on icon "some" at bounding box center [688, 622] width 17 height 17
click at [24, 15] on icon at bounding box center [20, 16] width 17 height 17
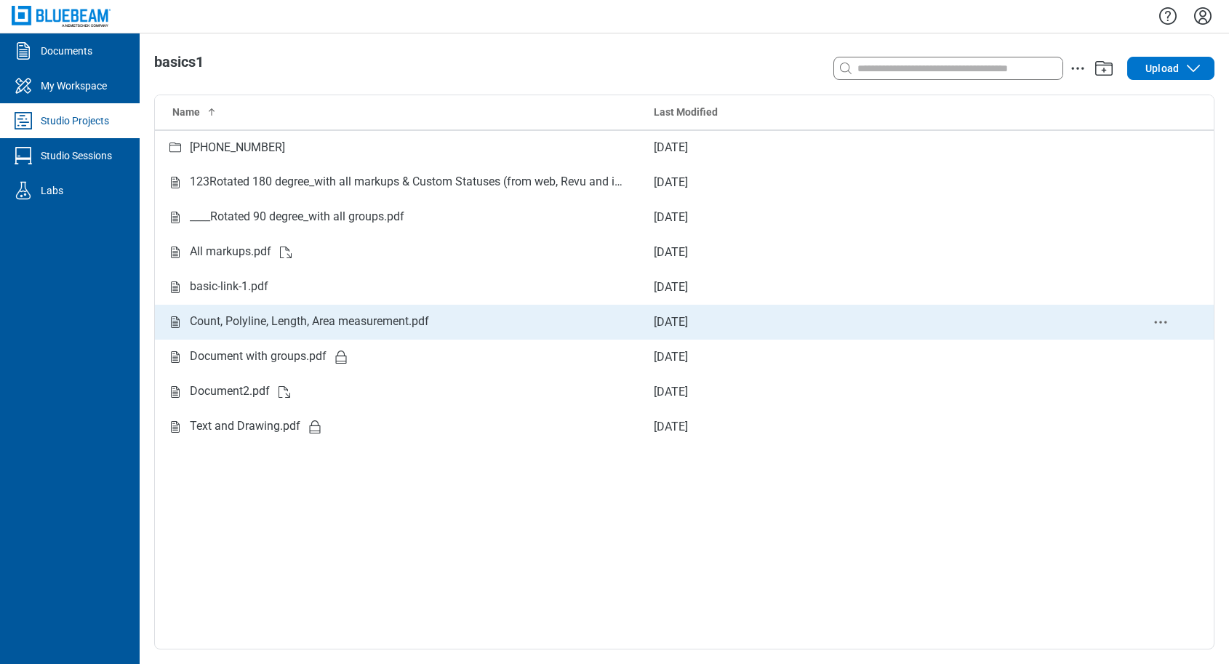
click at [289, 329] on div "Count, Polyline, Length, Area measurement.pdf" at bounding box center [309, 322] width 239 height 18
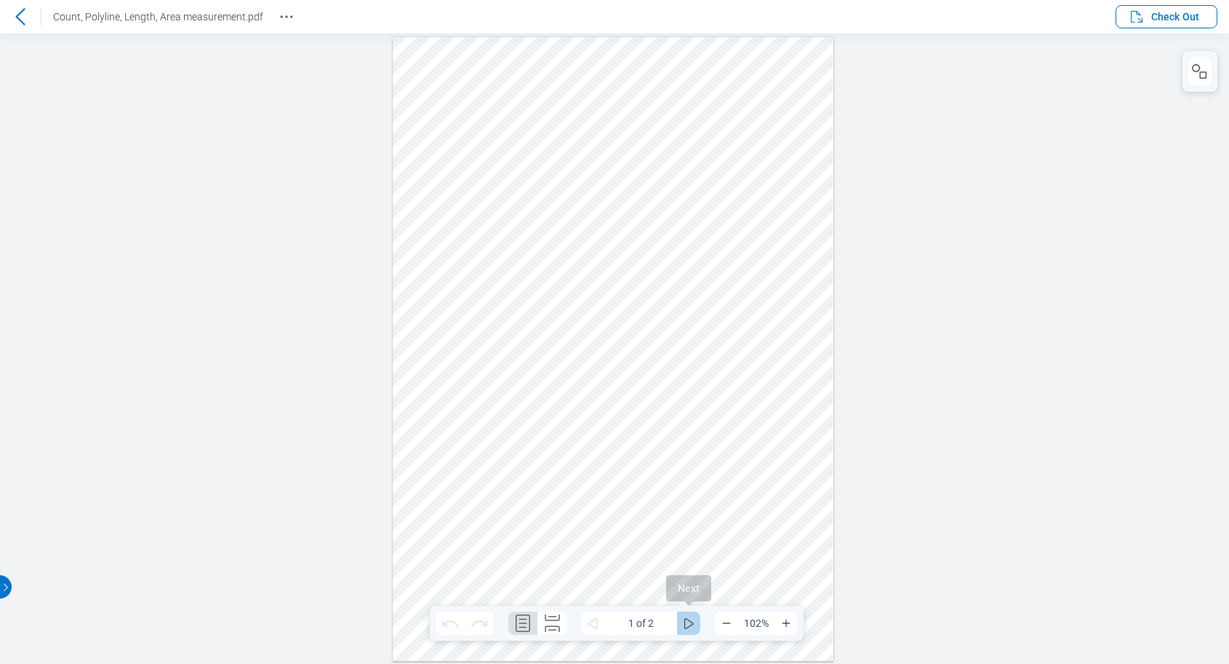
click at [690, 624] on icon "some" at bounding box center [688, 622] width 17 height 17
